Goal: Information Seeking & Learning: Learn about a topic

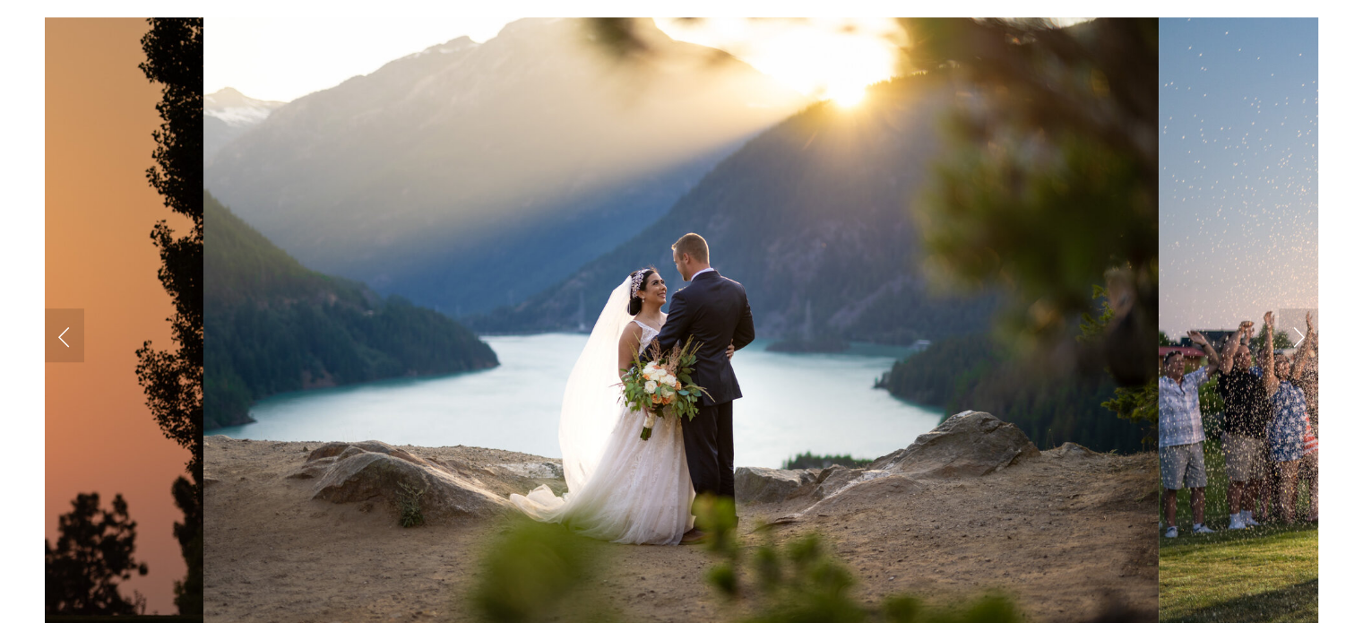
scroll to position [1672, 0]
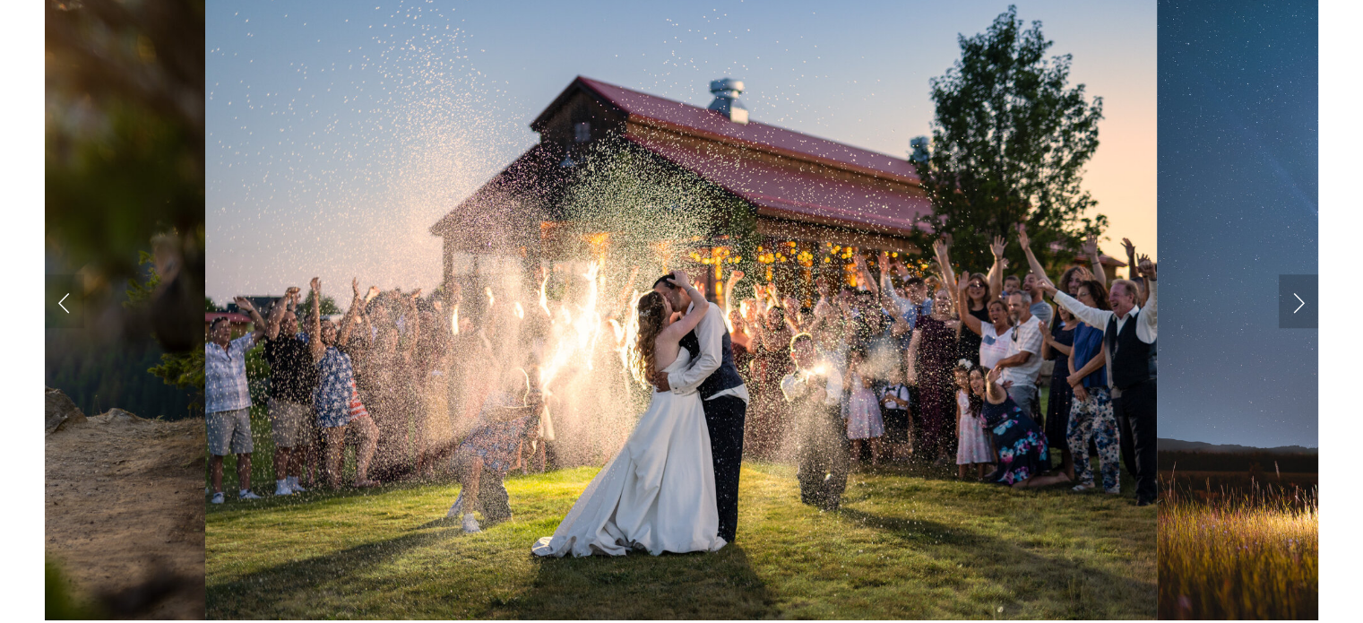
click at [1295, 299] on link "Next Slide" at bounding box center [1298, 301] width 39 height 54
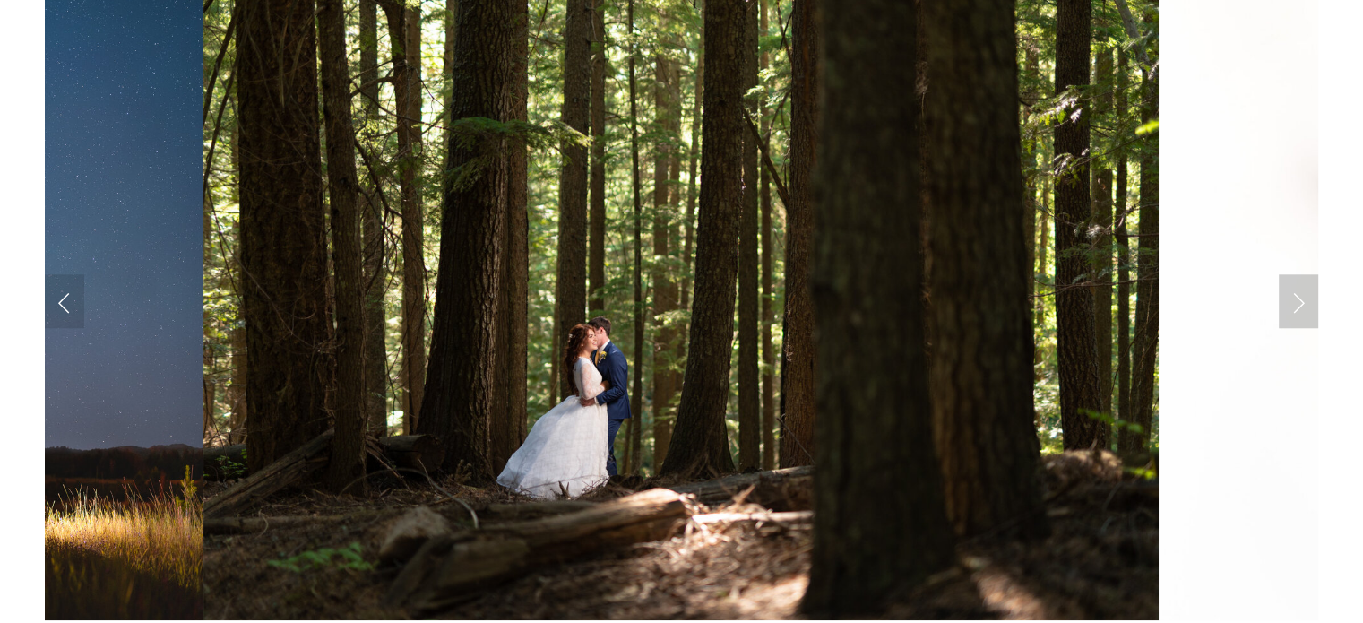
click at [1298, 297] on link "Next Slide" at bounding box center [1298, 301] width 39 height 54
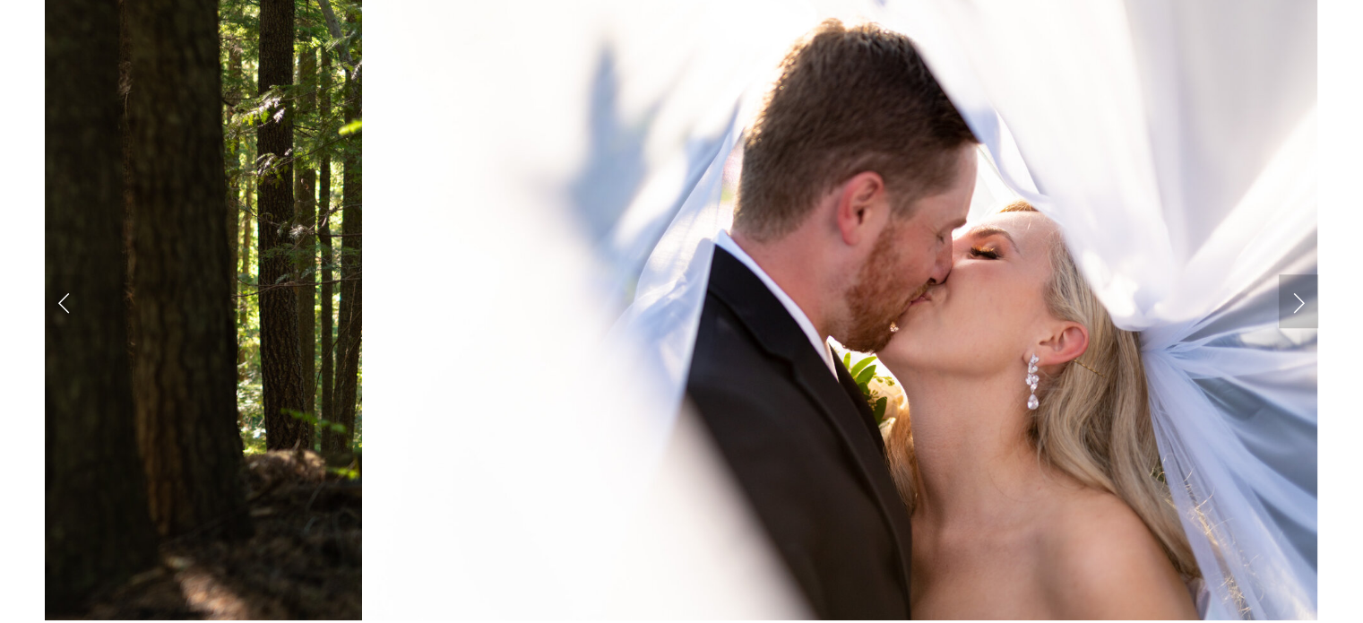
click at [1297, 297] on link "Next Slide" at bounding box center [1298, 301] width 39 height 54
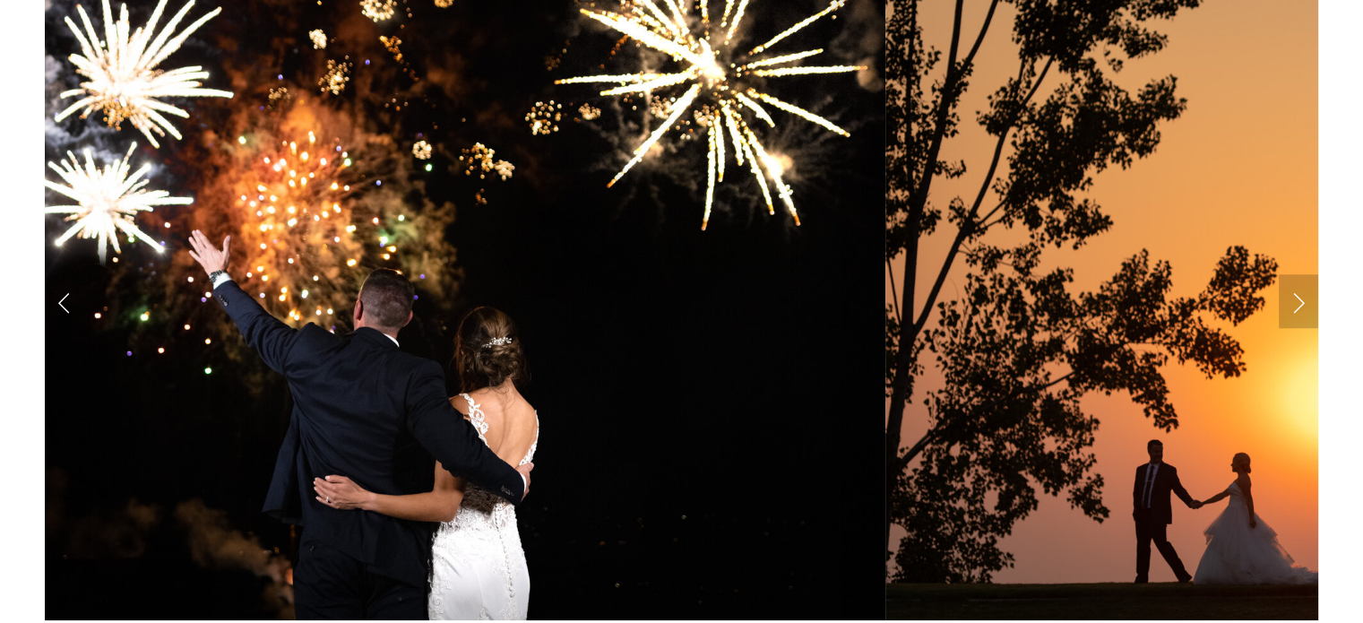
click at [1299, 300] on link "Next Slide" at bounding box center [1298, 301] width 39 height 54
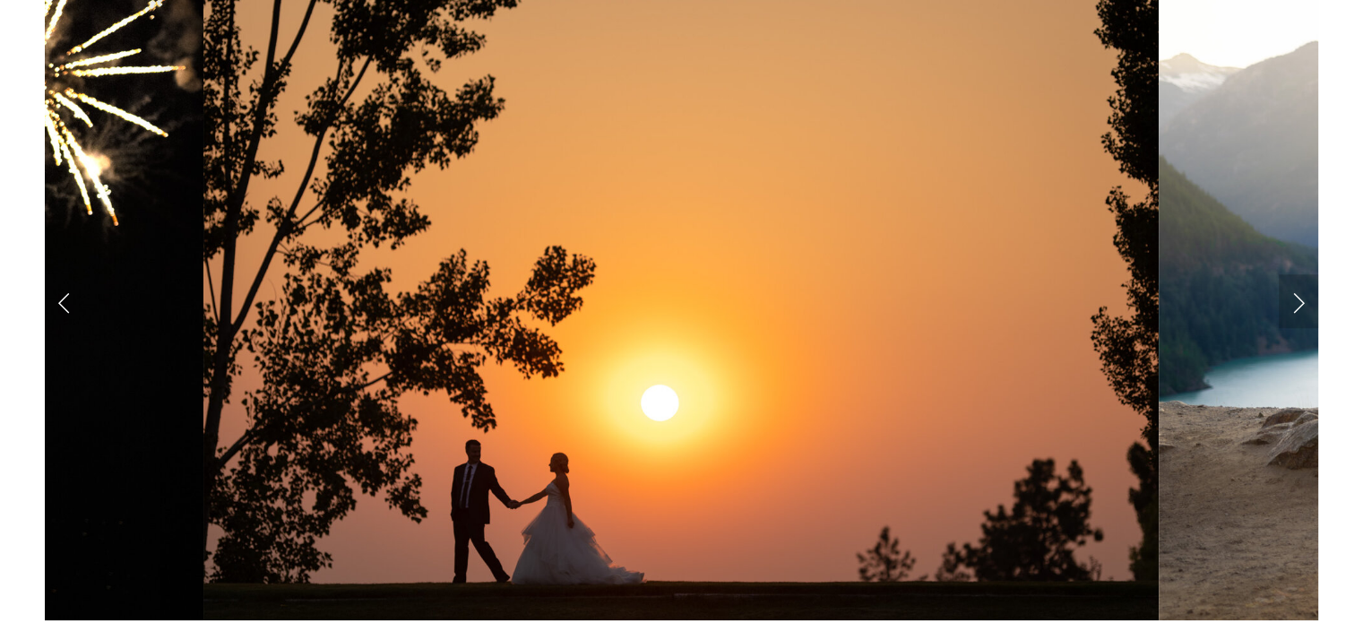
click at [1299, 300] on link "Next Slide" at bounding box center [1298, 301] width 39 height 54
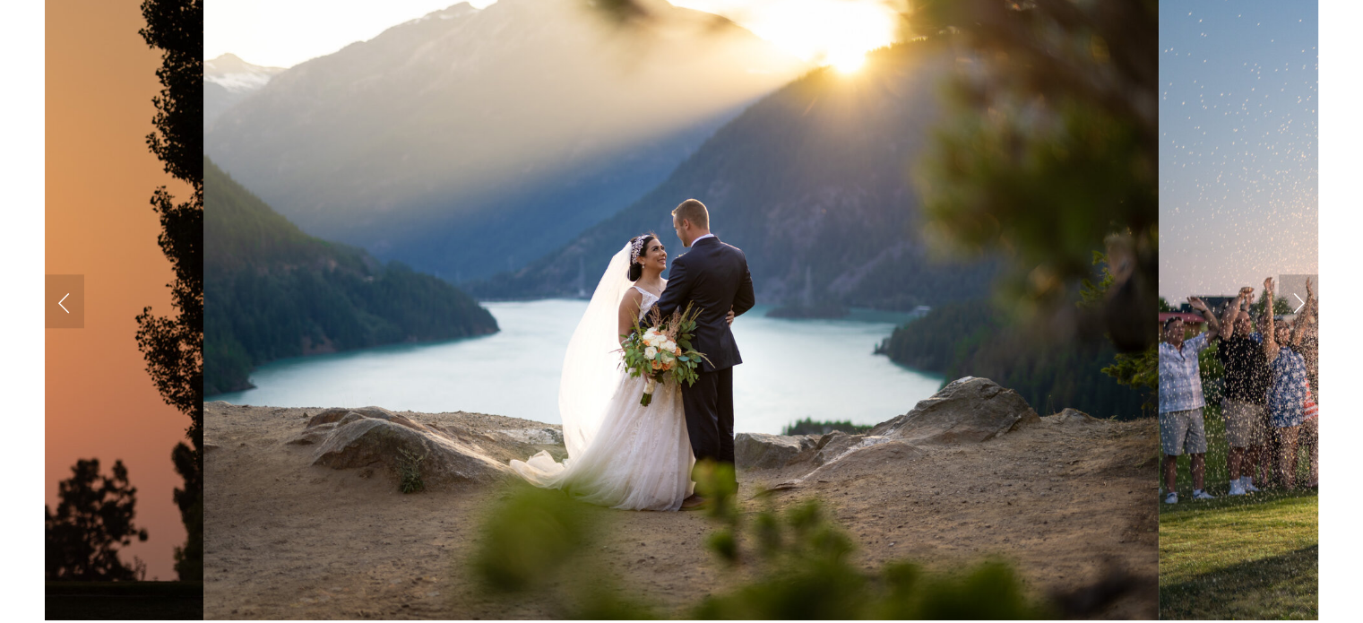
click at [1299, 300] on link "Next Slide" at bounding box center [1298, 301] width 39 height 54
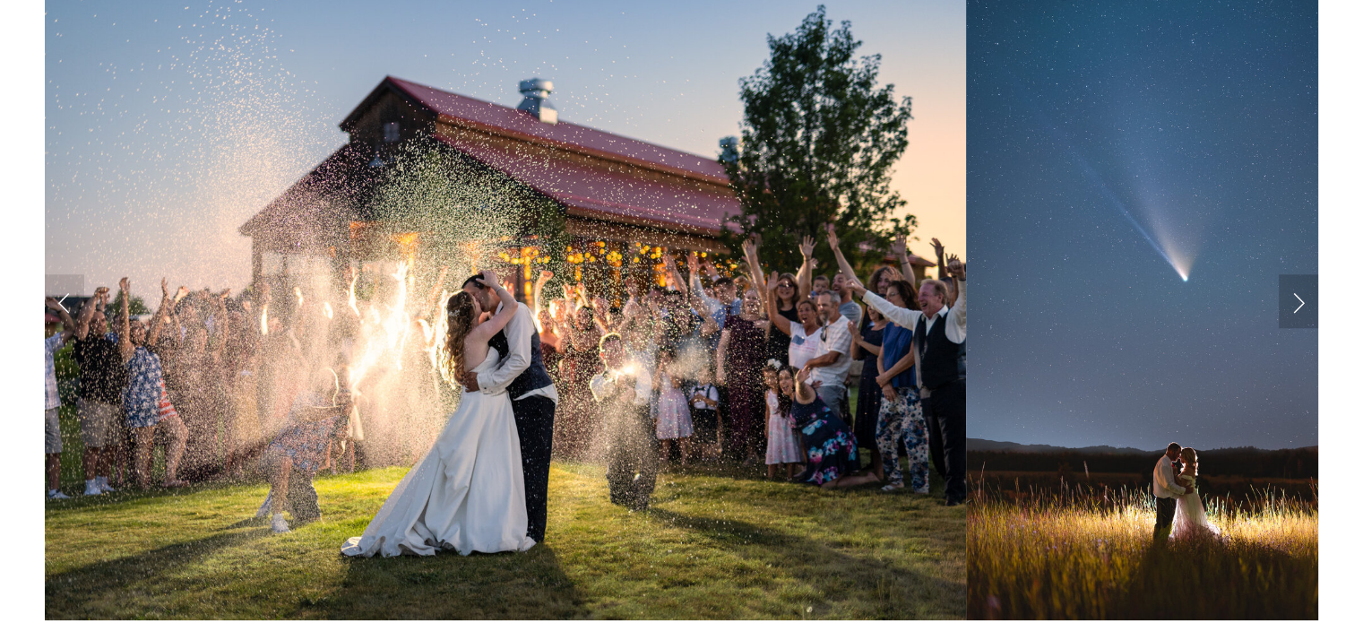
click at [1299, 300] on link "Next Slide" at bounding box center [1298, 301] width 39 height 54
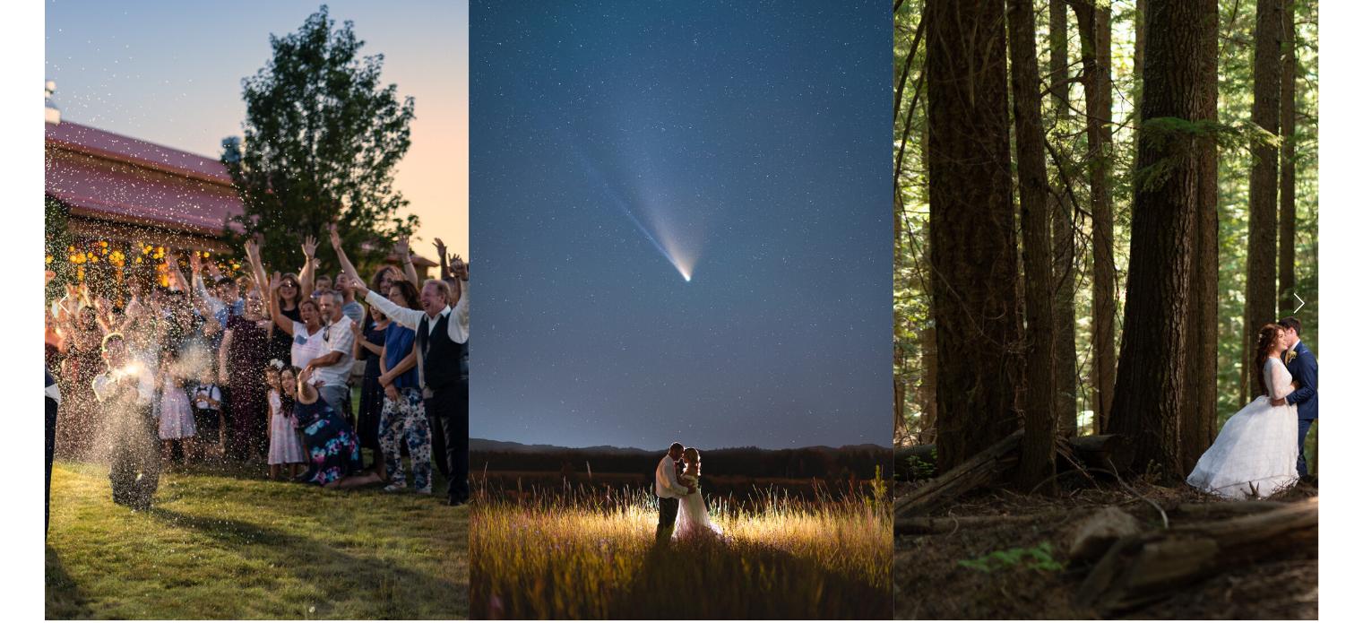
click at [1299, 300] on link "Next Slide" at bounding box center [1298, 301] width 39 height 54
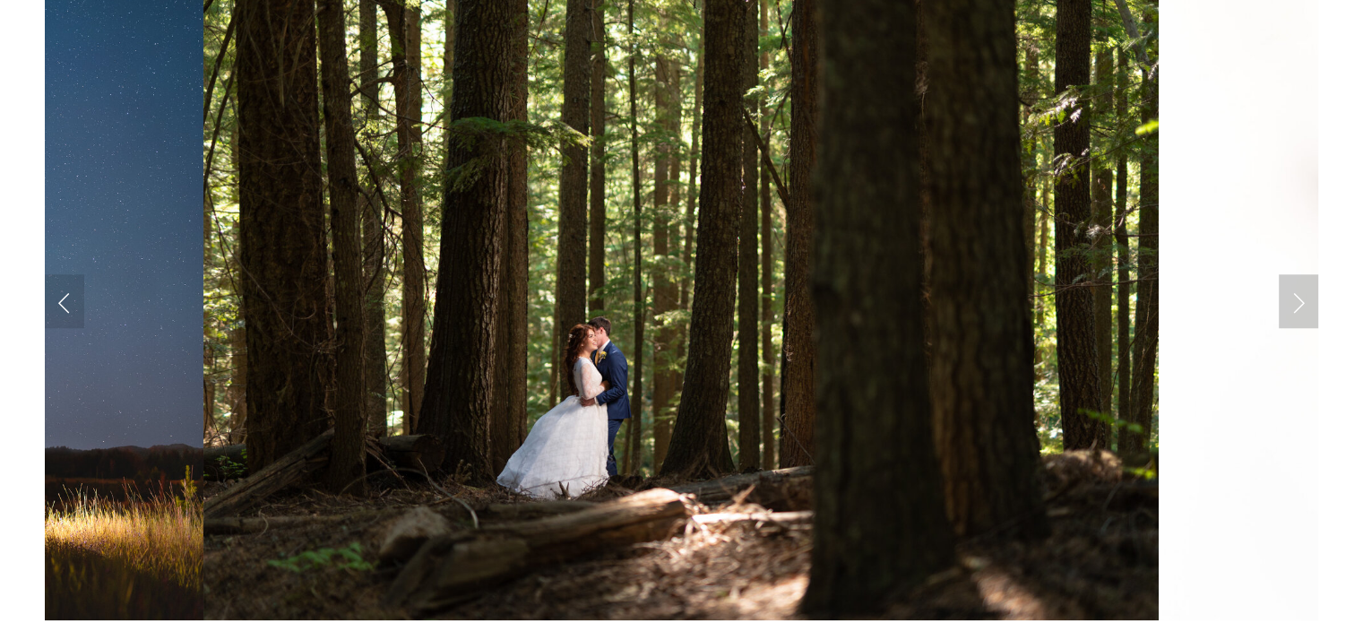
click at [1298, 300] on link "Next Slide" at bounding box center [1298, 301] width 39 height 54
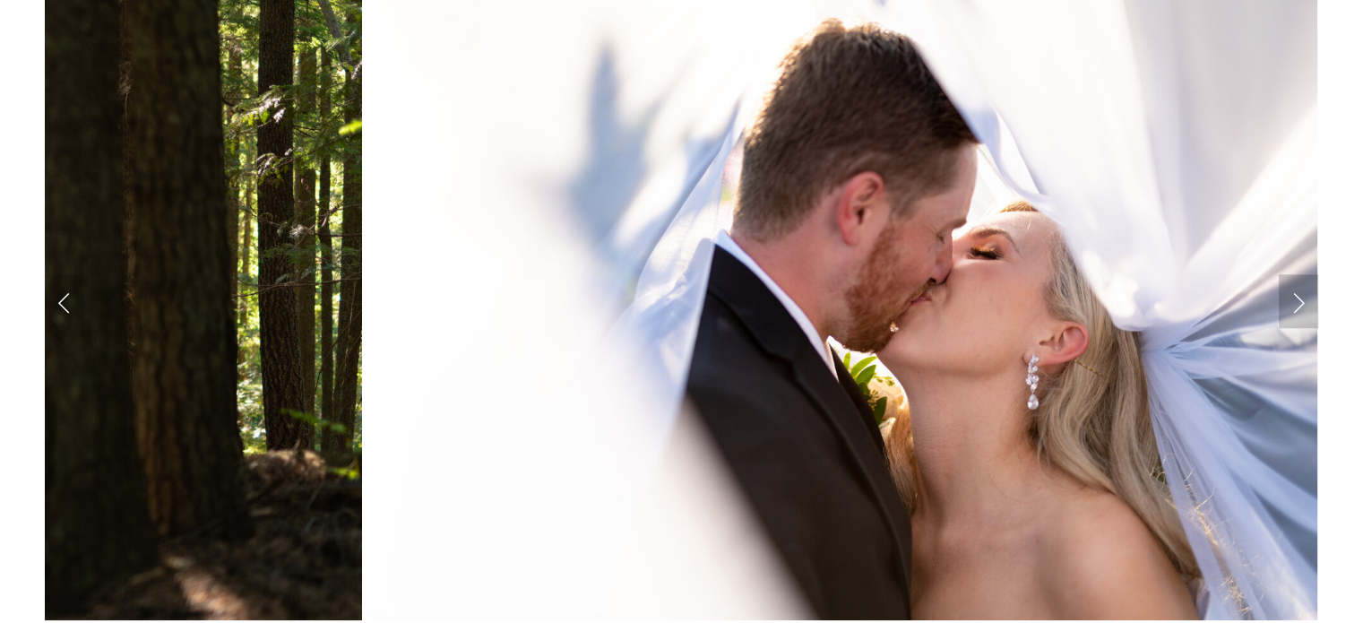
click at [1298, 298] on link "Next Slide" at bounding box center [1298, 301] width 39 height 54
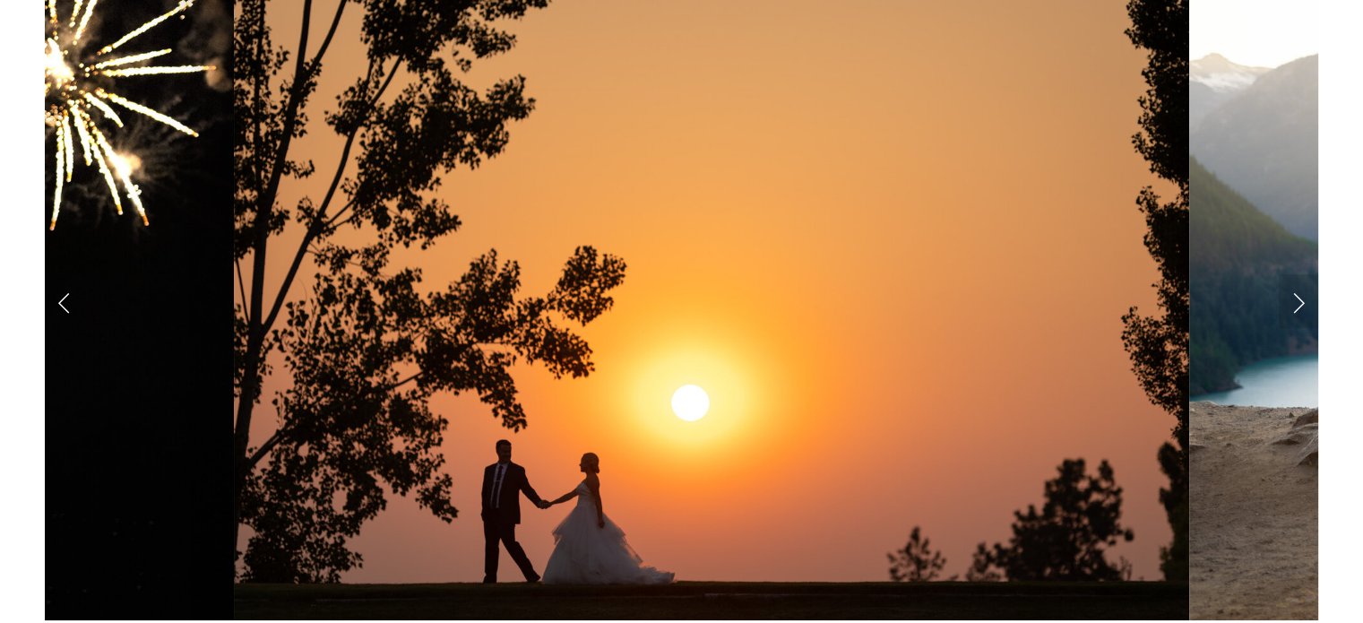
scroll to position [2389, 0]
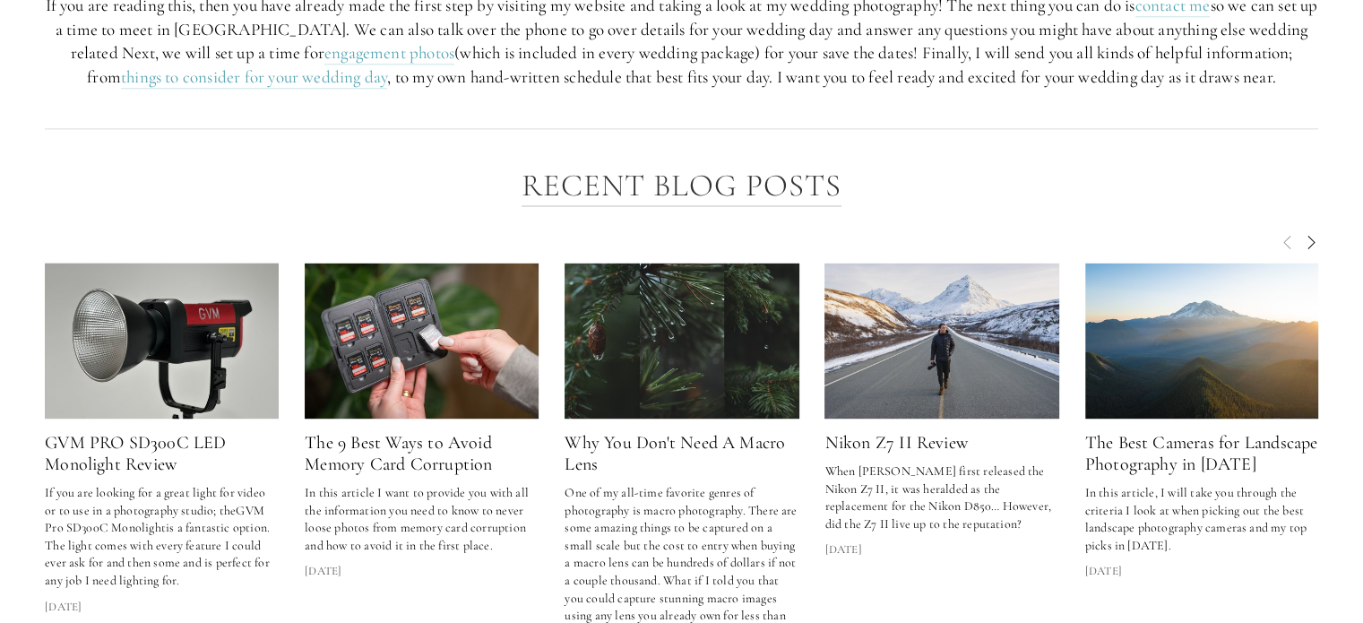
click at [1161, 445] on link "The Best Cameras for Landscape Photography in [DATE]" at bounding box center [1201, 453] width 233 height 43
